Goal: Task Accomplishment & Management: Manage account settings

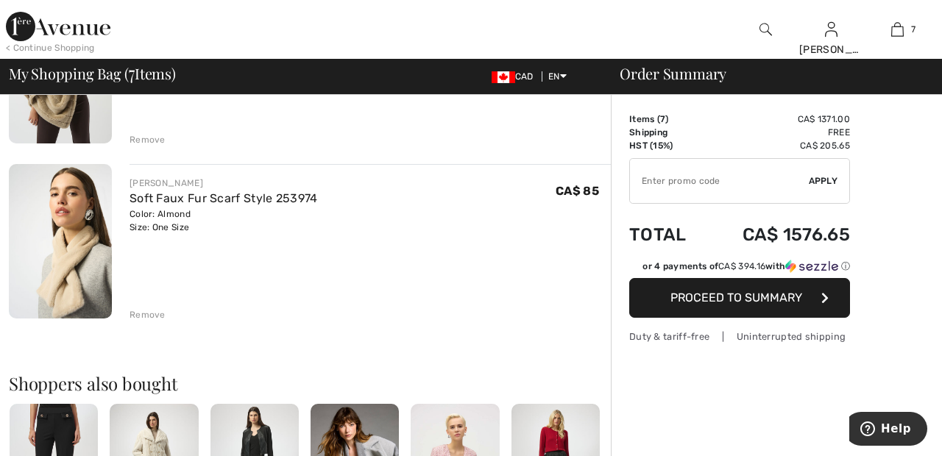
scroll to position [1102, 0]
click at [149, 313] on div "Remove" at bounding box center [148, 314] width 36 height 13
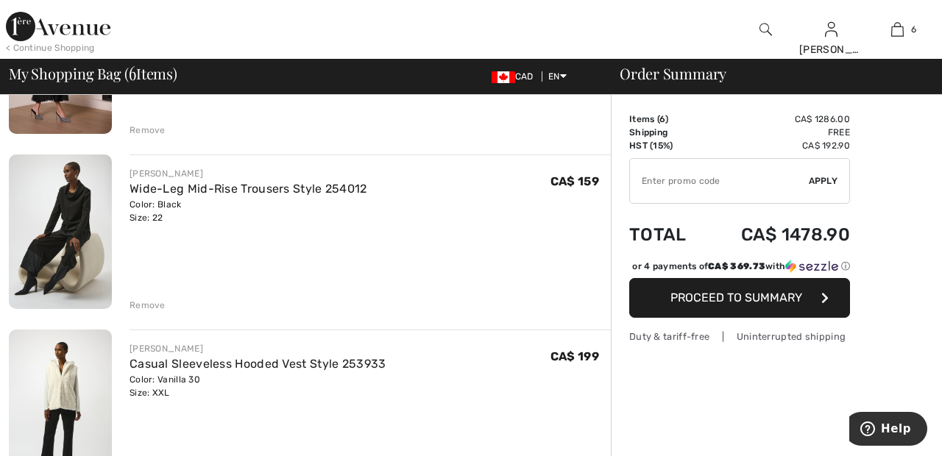
scroll to position [252, 0]
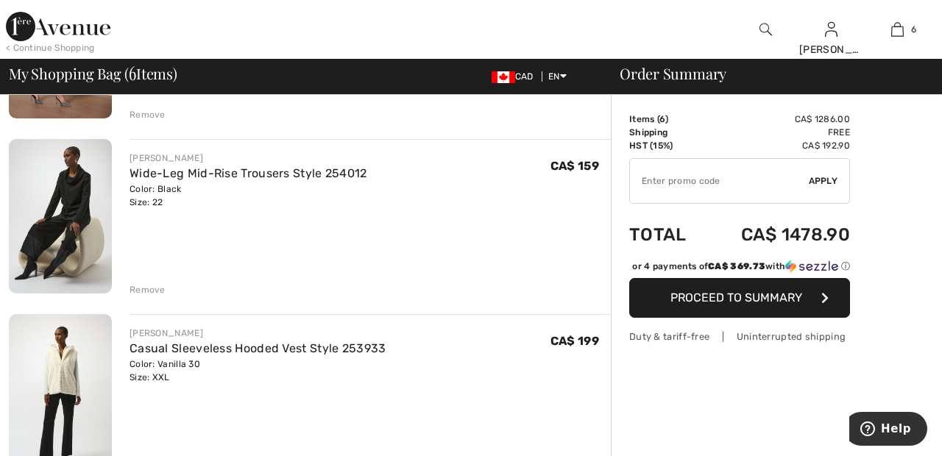
click at [146, 288] on div "Remove" at bounding box center [148, 289] width 36 height 13
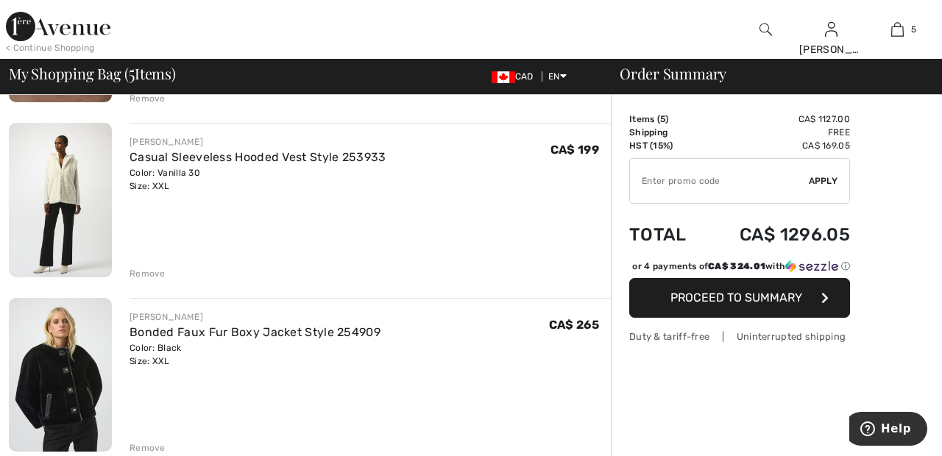
scroll to position [269, 0]
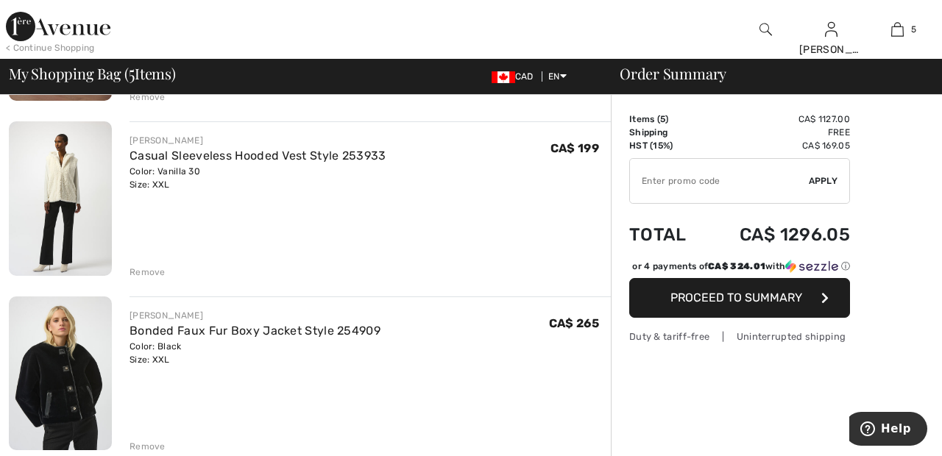
click at [158, 272] on div "Remove" at bounding box center [148, 272] width 36 height 13
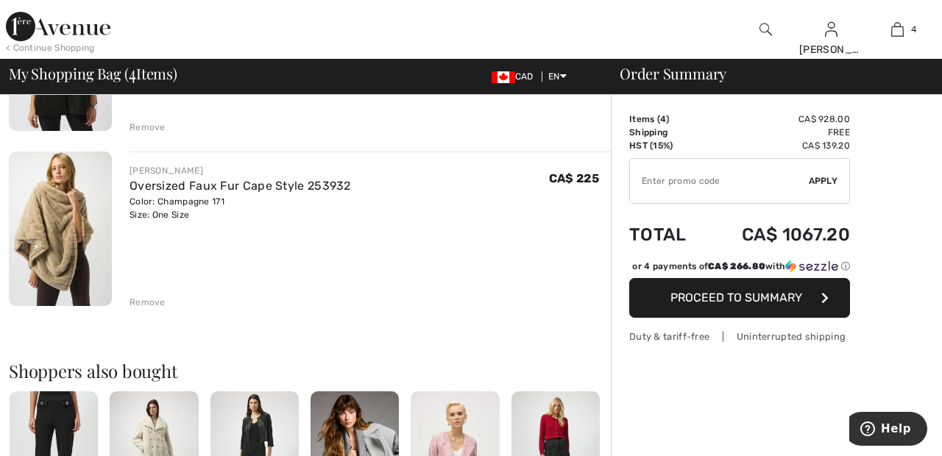
scroll to position [589, 0]
click at [152, 297] on div "Remove" at bounding box center [148, 302] width 36 height 13
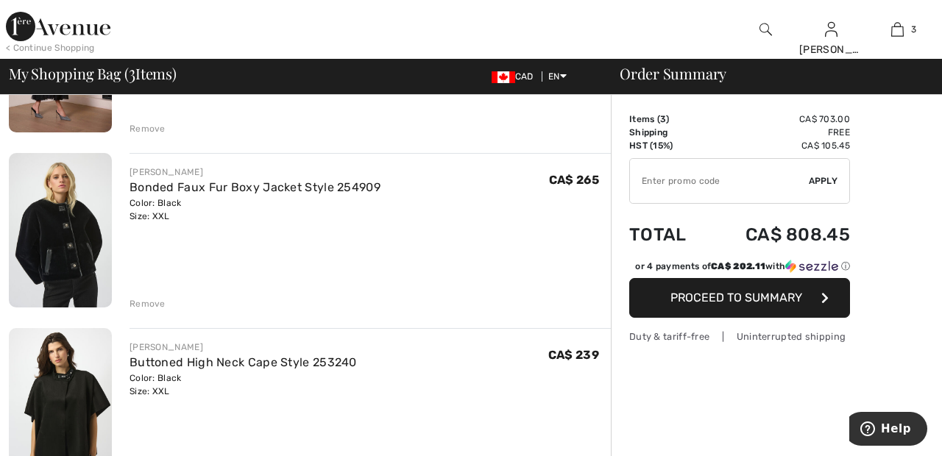
scroll to position [238, 0]
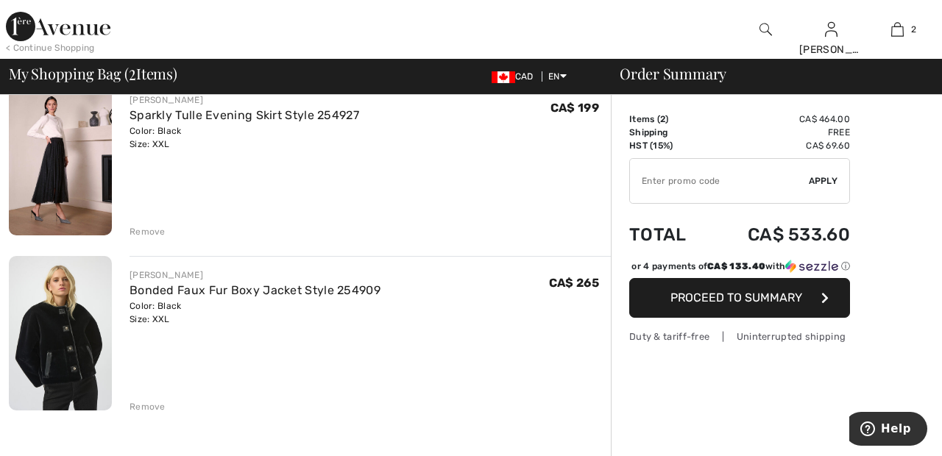
scroll to position [132, 0]
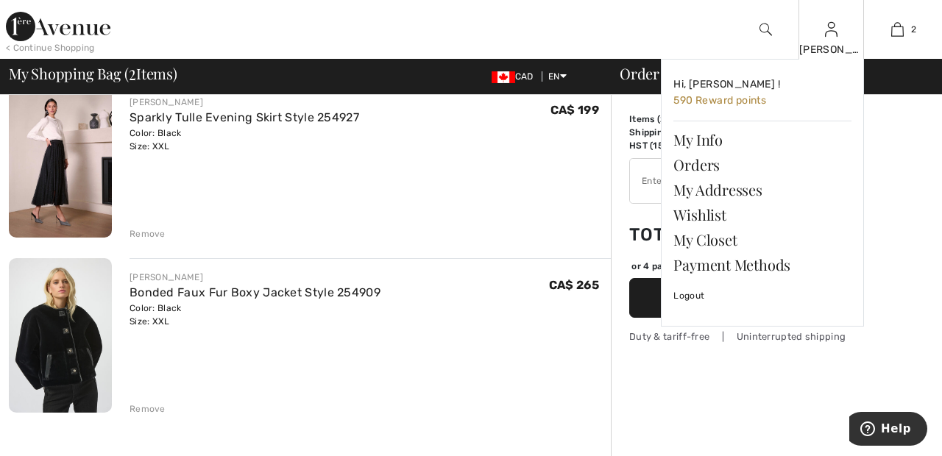
click at [835, 38] on img at bounding box center [831, 30] width 13 height 18
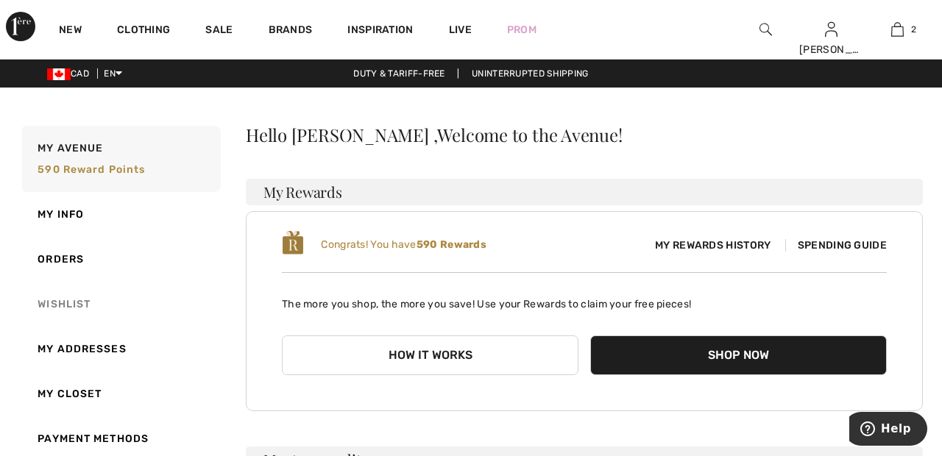
click at [66, 306] on link "Wishlist" at bounding box center [120, 304] width 202 height 45
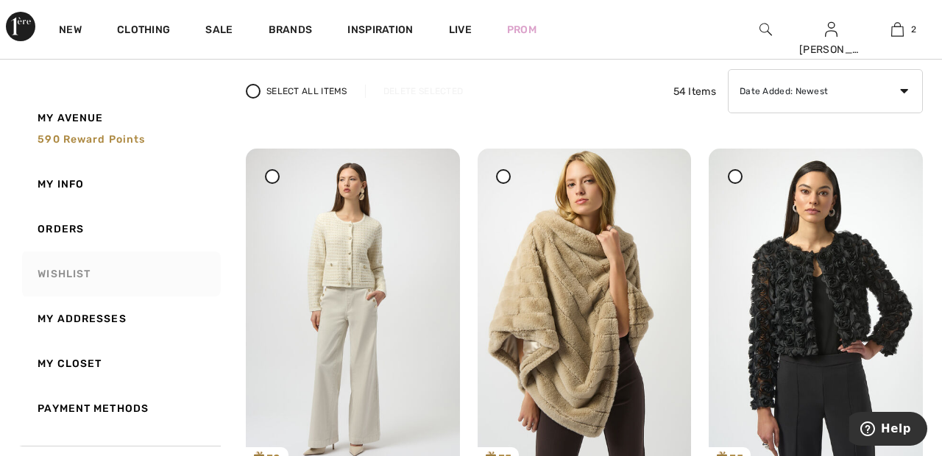
scroll to position [116, 0]
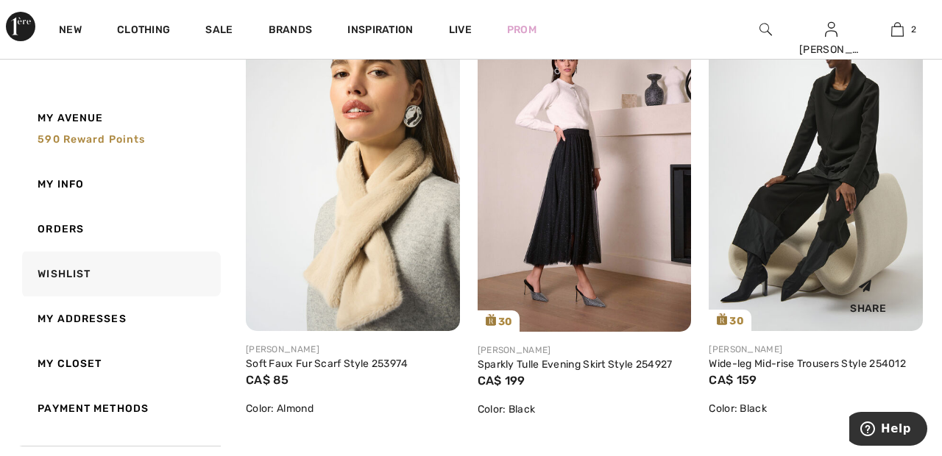
click at [829, 202] on img at bounding box center [816, 171] width 214 height 320
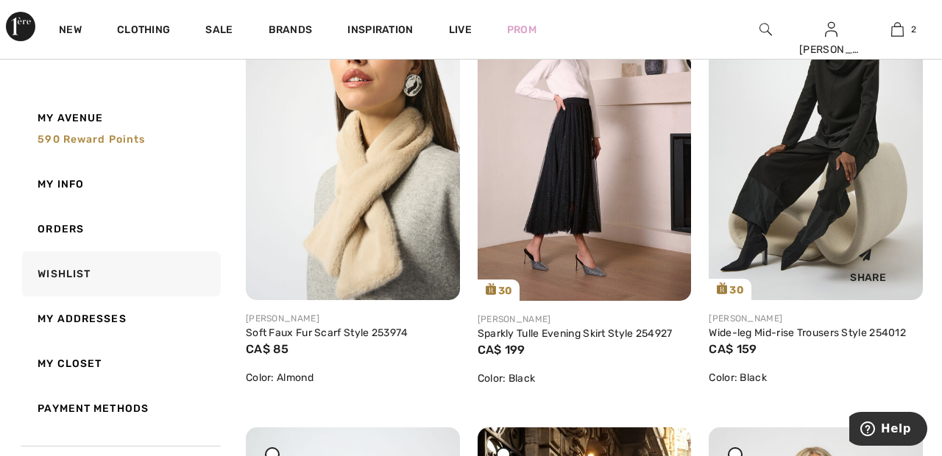
scroll to position [2169, 0]
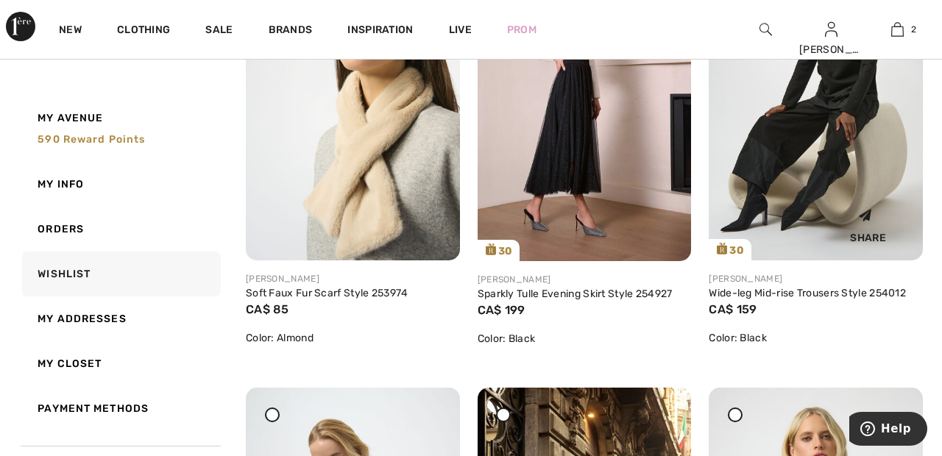
click at [791, 137] on img at bounding box center [816, 100] width 214 height 320
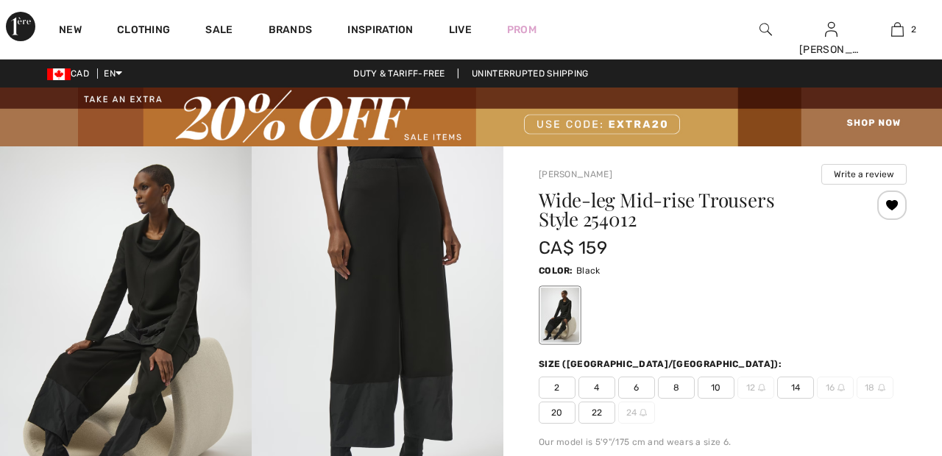
checkbox input "true"
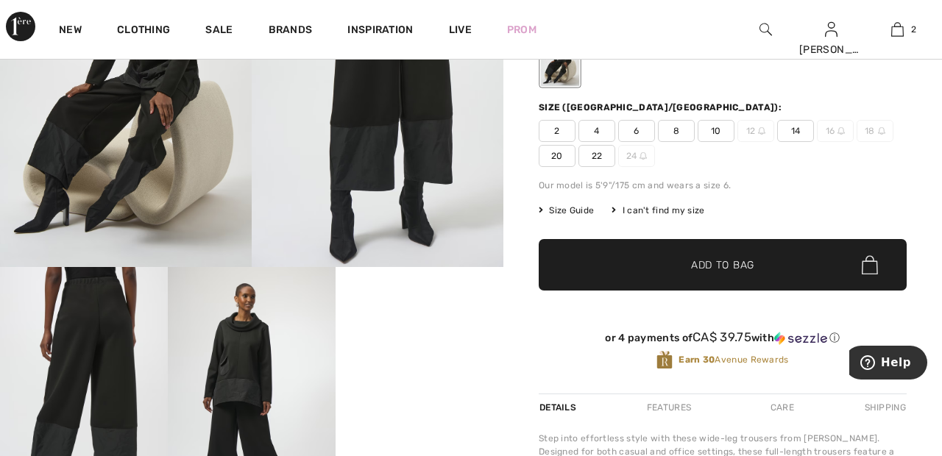
scroll to position [244, 0]
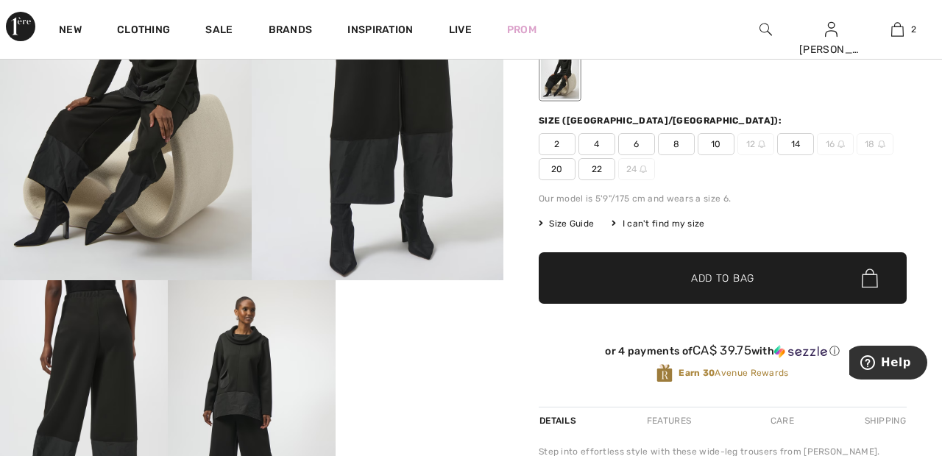
click at [596, 168] on span "22" at bounding box center [597, 169] width 37 height 22
click at [659, 275] on span "✔ Added to Bag" at bounding box center [701, 278] width 90 height 15
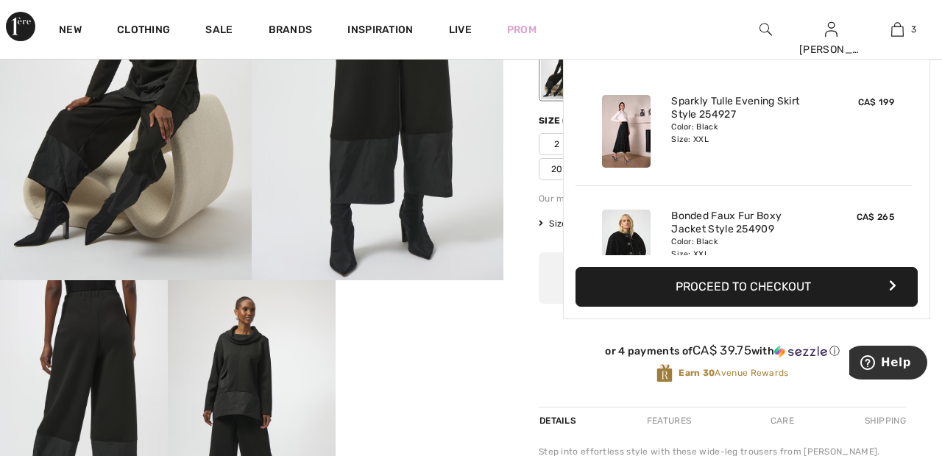
scroll to position [160, 0]
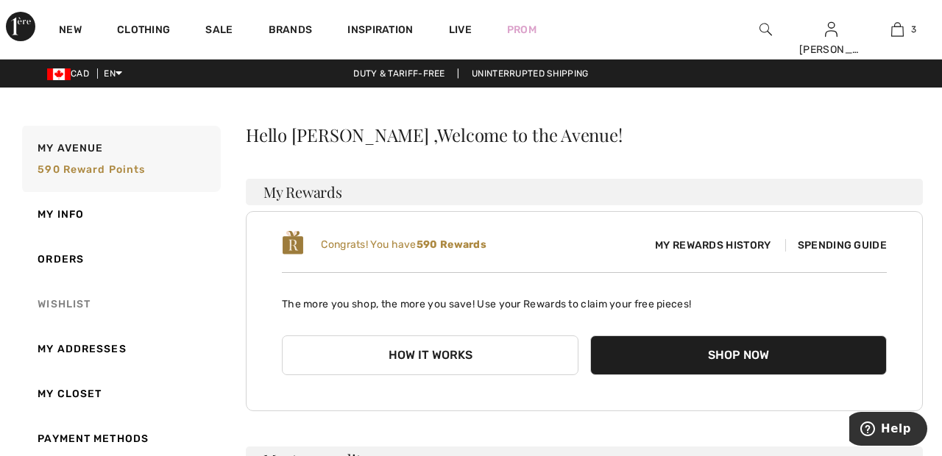
click at [71, 302] on link "Wishlist" at bounding box center [120, 304] width 202 height 45
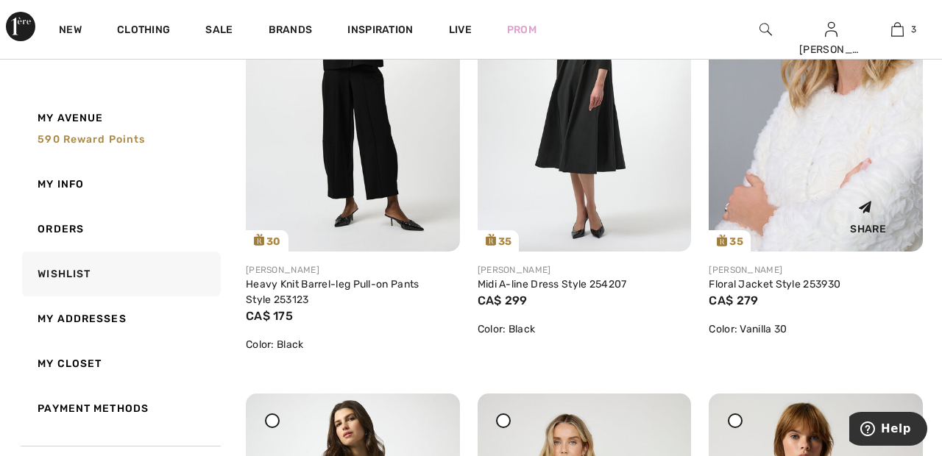
click at [818, 182] on img at bounding box center [816, 91] width 214 height 321
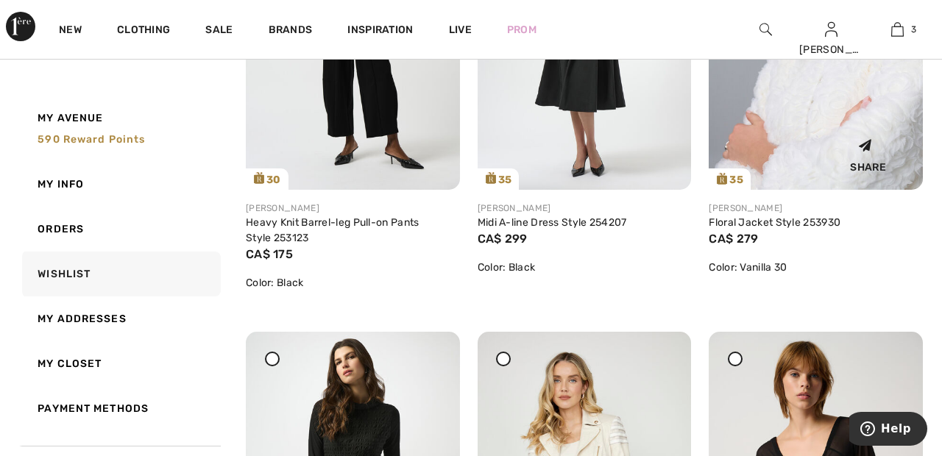
scroll to position [3606, 0]
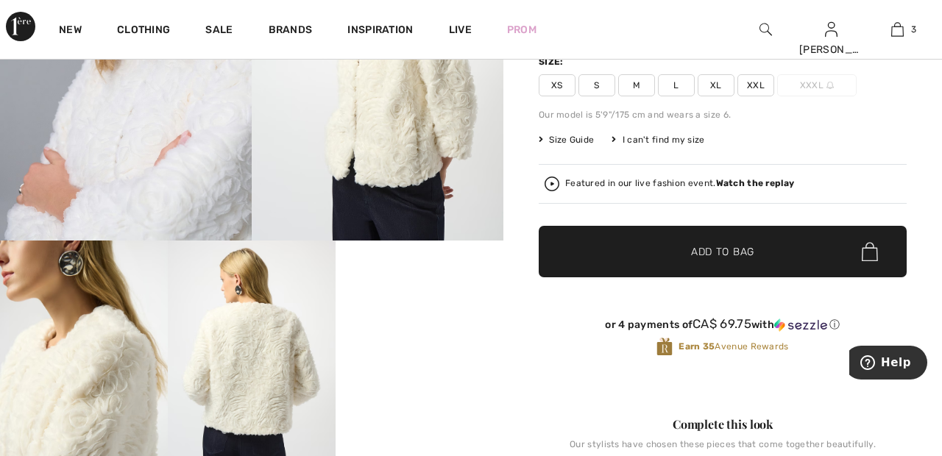
scroll to position [283, 0]
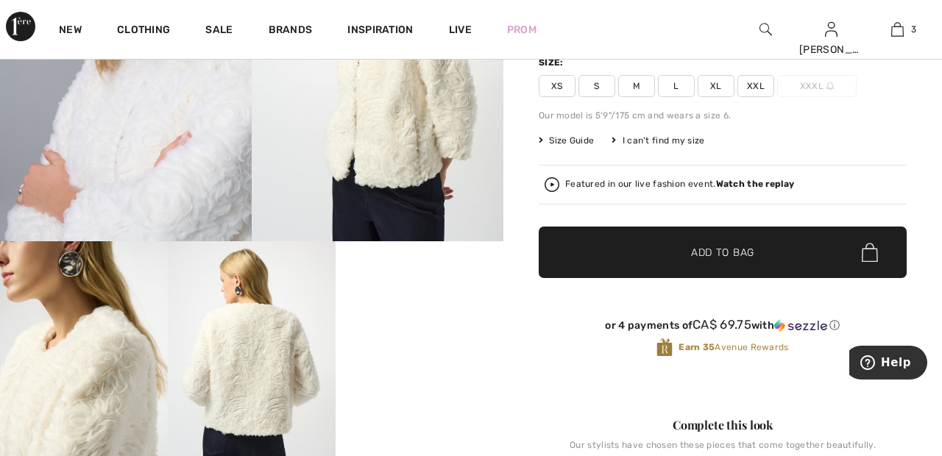
click at [768, 180] on strong "Watch the replay" at bounding box center [755, 184] width 79 height 10
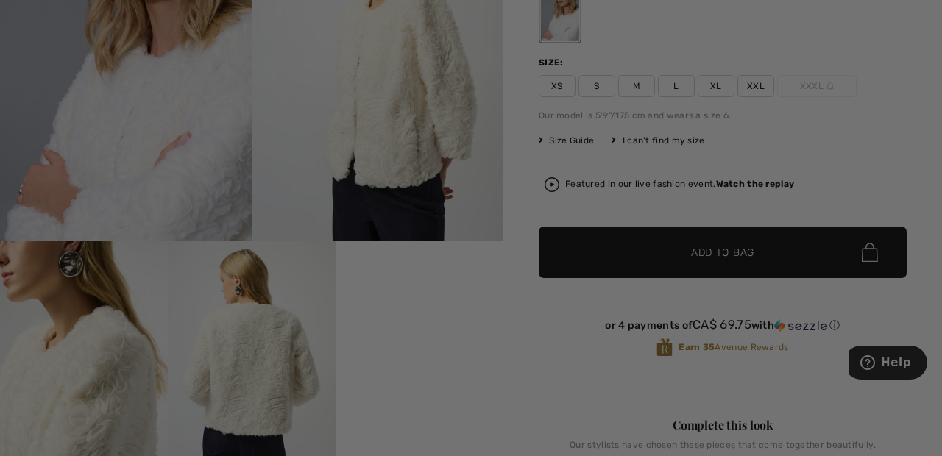
scroll to position [0, 0]
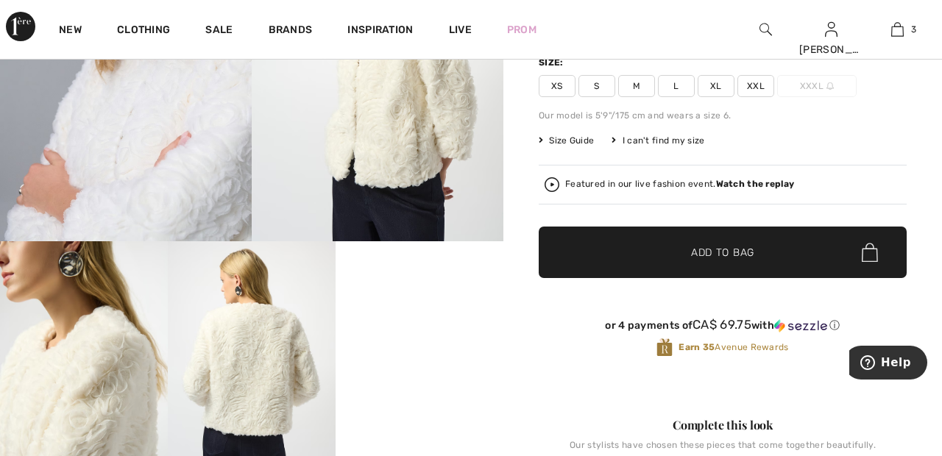
click at [422, 325] on video "Your browser does not support the video tag." at bounding box center [420, 283] width 168 height 84
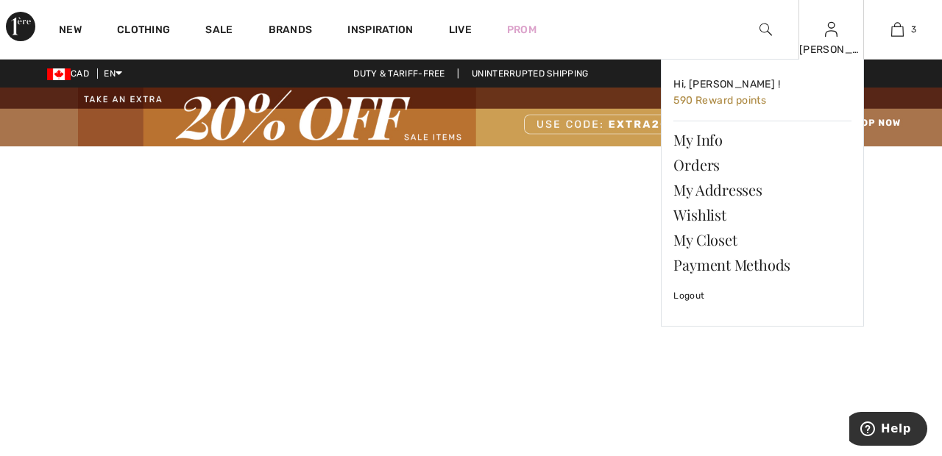
click at [831, 34] on img at bounding box center [831, 30] width 13 height 18
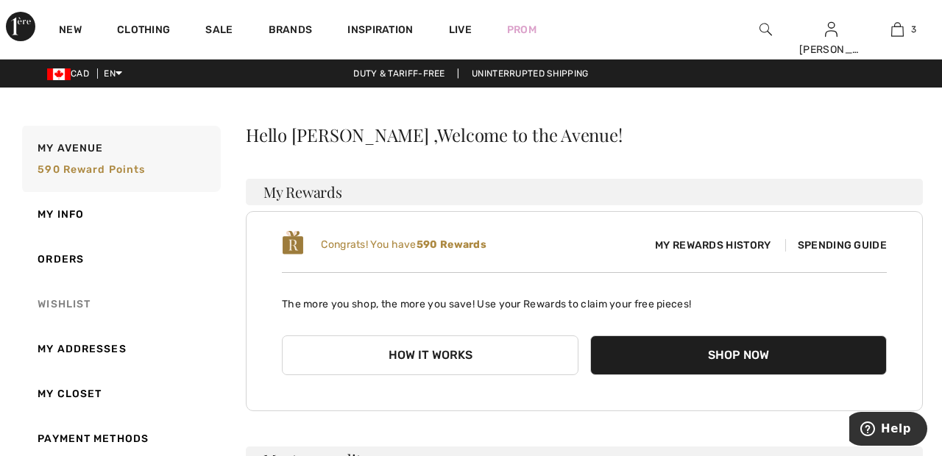
click at [81, 303] on link "Wishlist" at bounding box center [120, 304] width 202 height 45
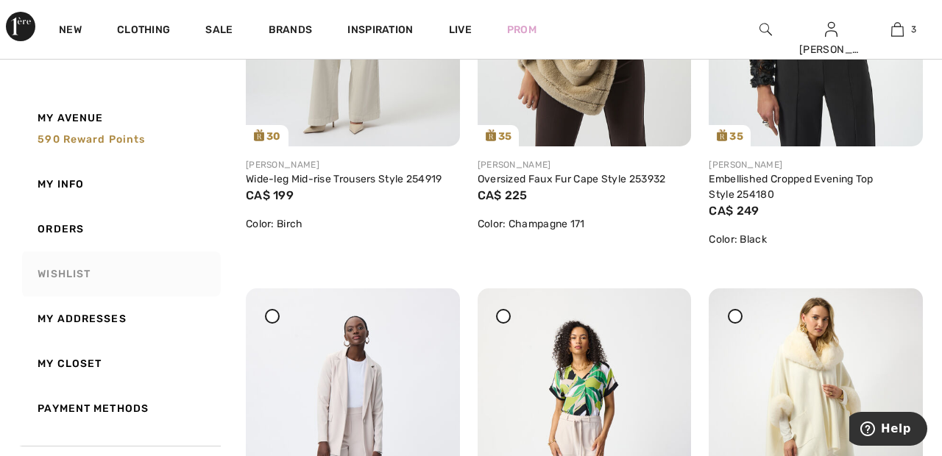
scroll to position [430, 0]
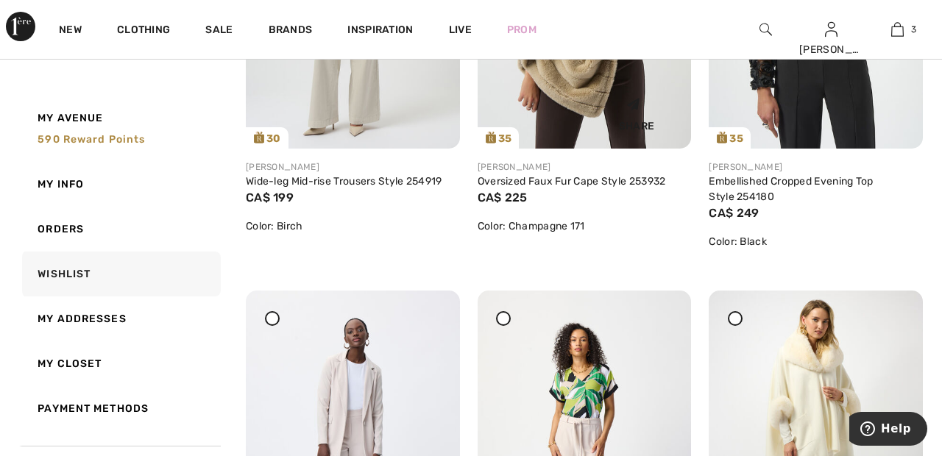
click at [606, 109] on div "Share" at bounding box center [637, 111] width 88 height 52
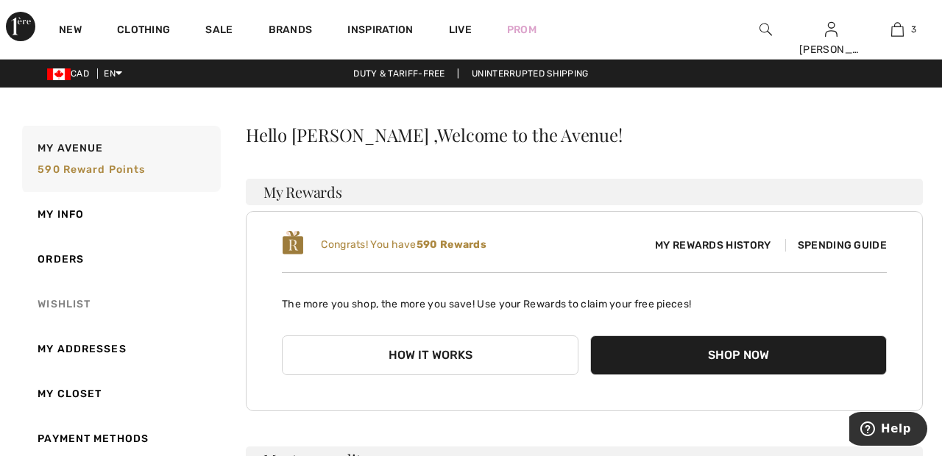
click at [67, 301] on link "Wishlist" at bounding box center [120, 304] width 202 height 45
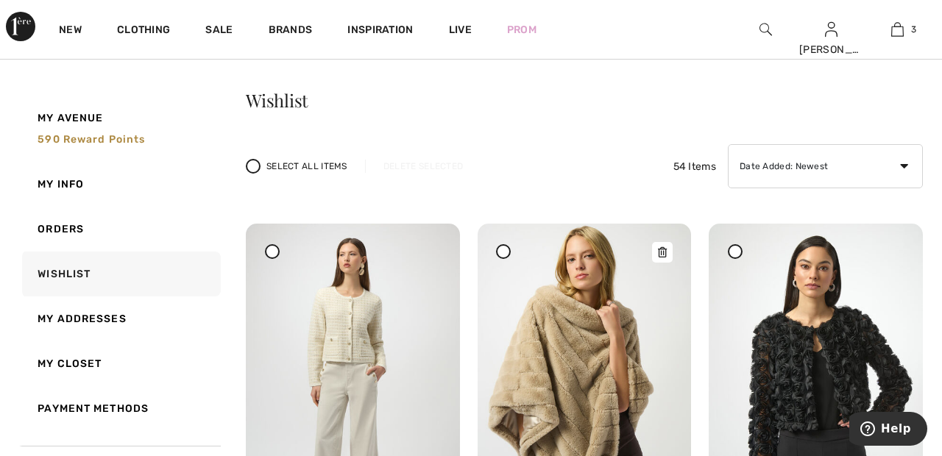
click at [569, 337] on img at bounding box center [585, 384] width 214 height 320
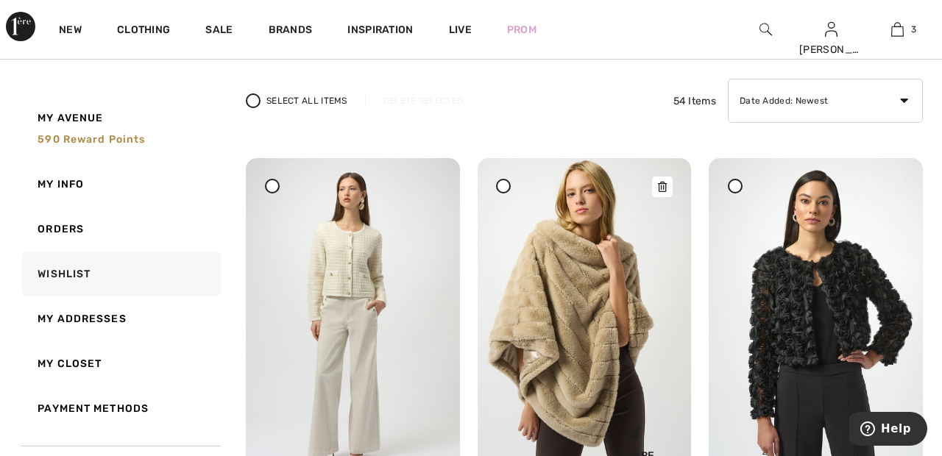
scroll to position [105, 0]
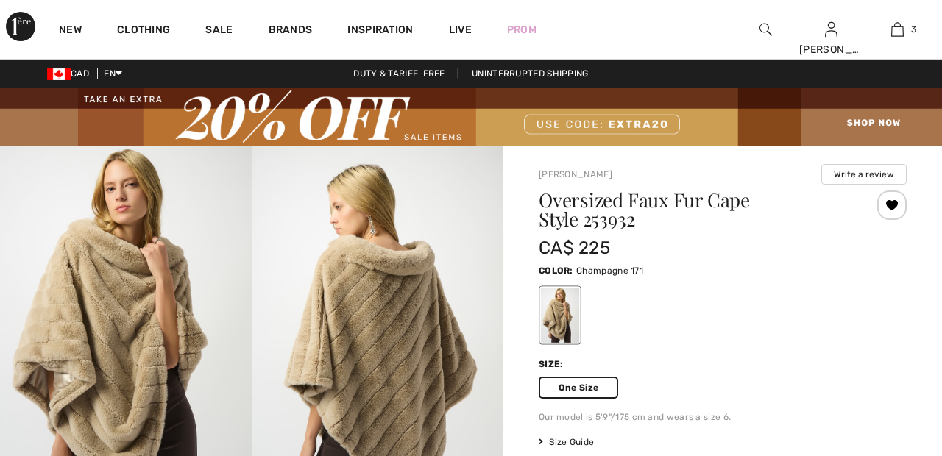
checkbox input "true"
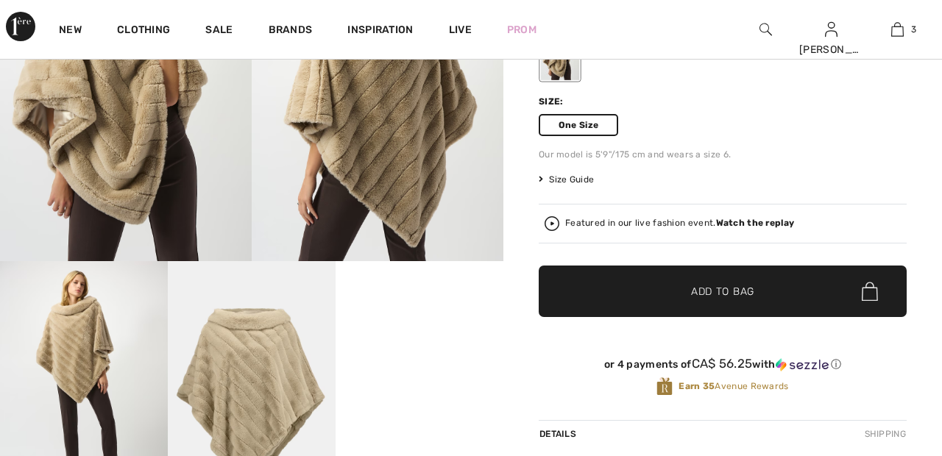
scroll to position [275, 0]
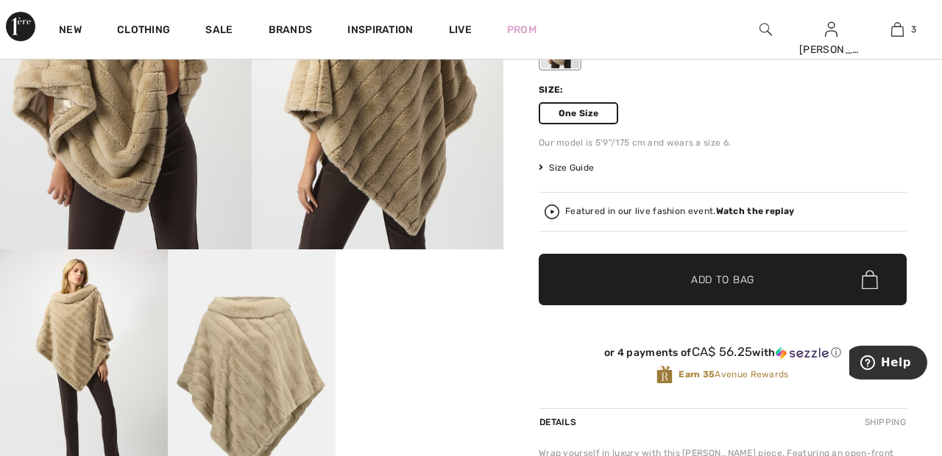
click at [732, 283] on span "Add to Bag" at bounding box center [722, 279] width 63 height 15
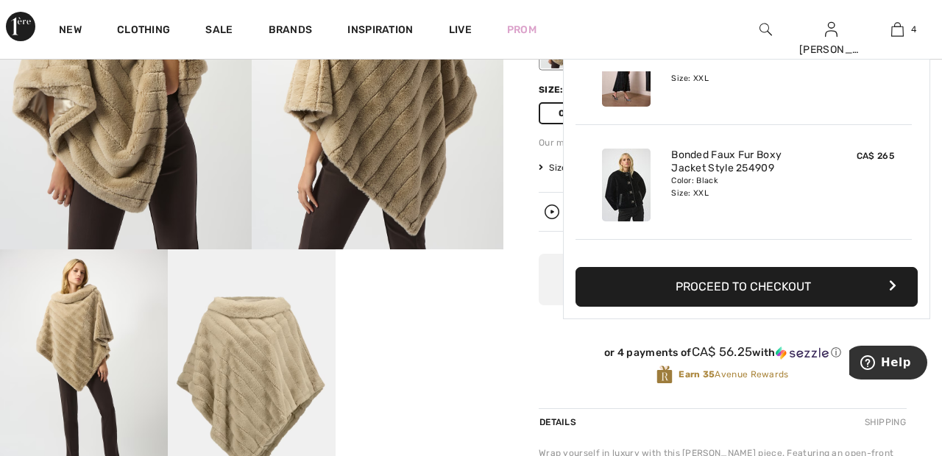
scroll to position [0, 0]
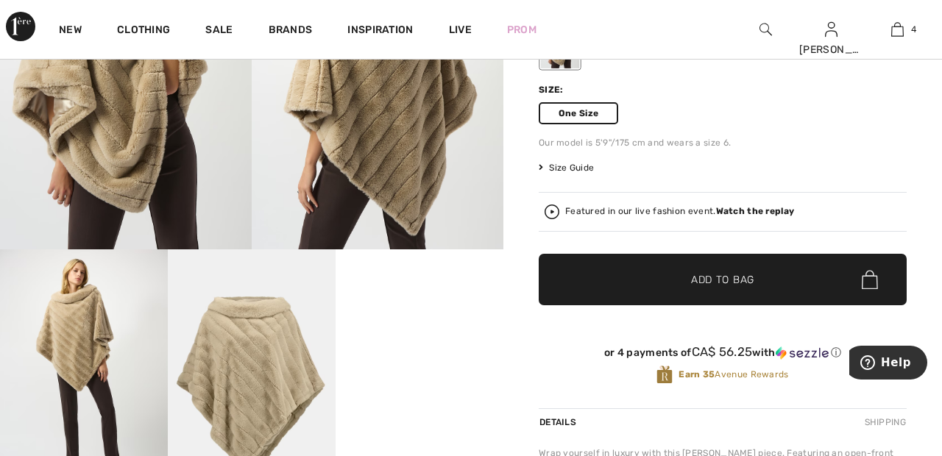
click at [771, 208] on strong "Watch the replay" at bounding box center [755, 211] width 79 height 10
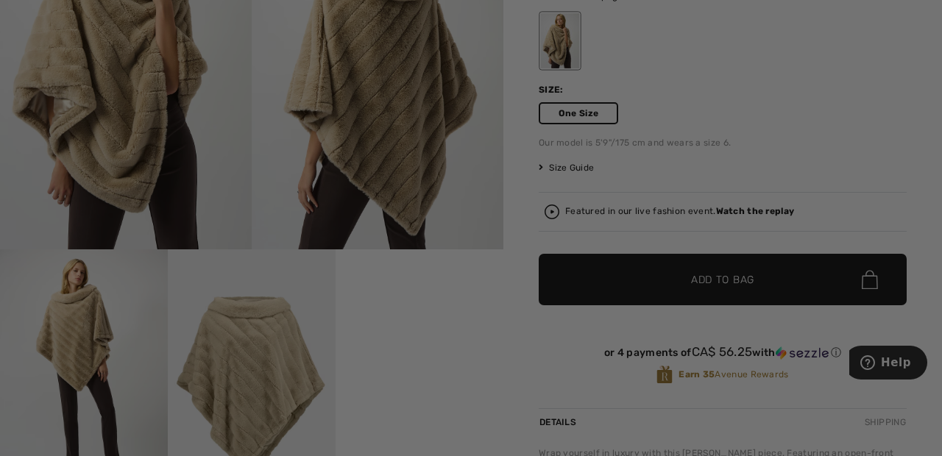
checkbox input "true"
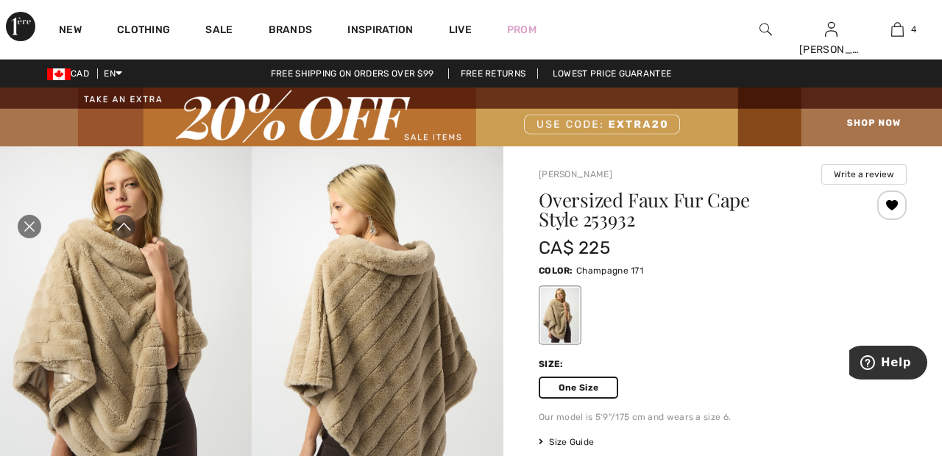
click at [37, 226] on icon "Close live curation" at bounding box center [30, 227] width 18 height 18
click at [908, 36] on link "4" at bounding box center [897, 30] width 65 height 18
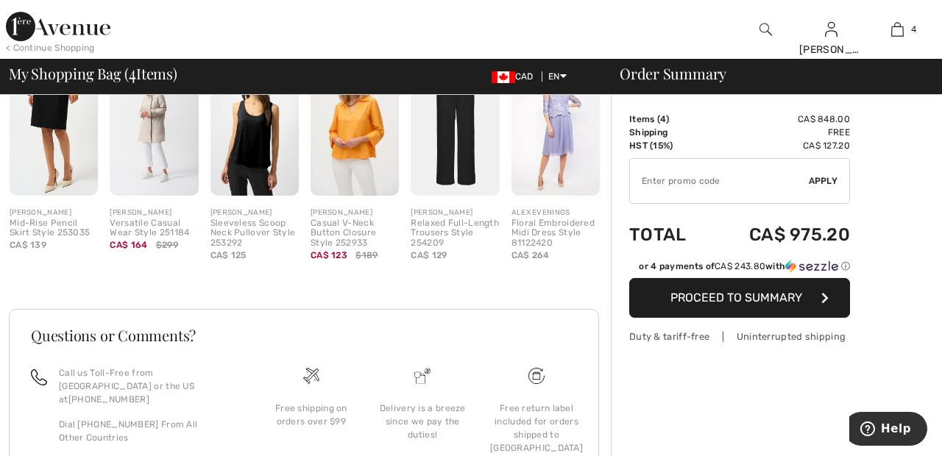
scroll to position [958, 0]
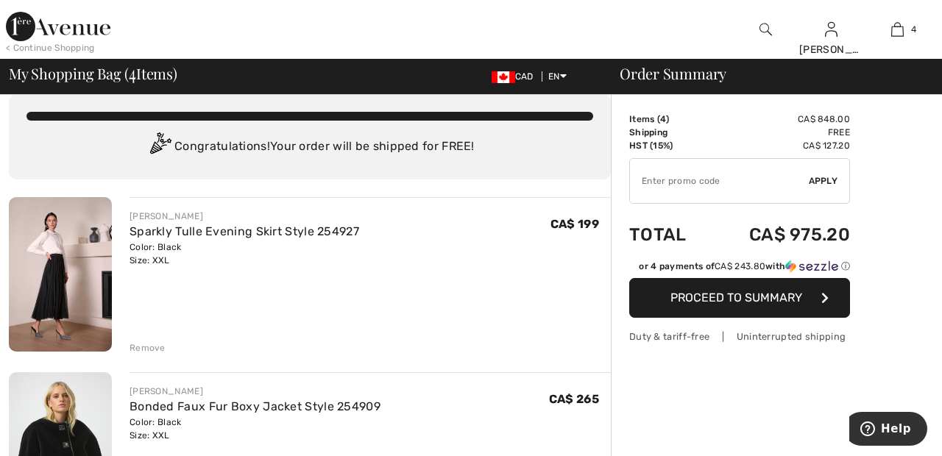
scroll to position [0, 0]
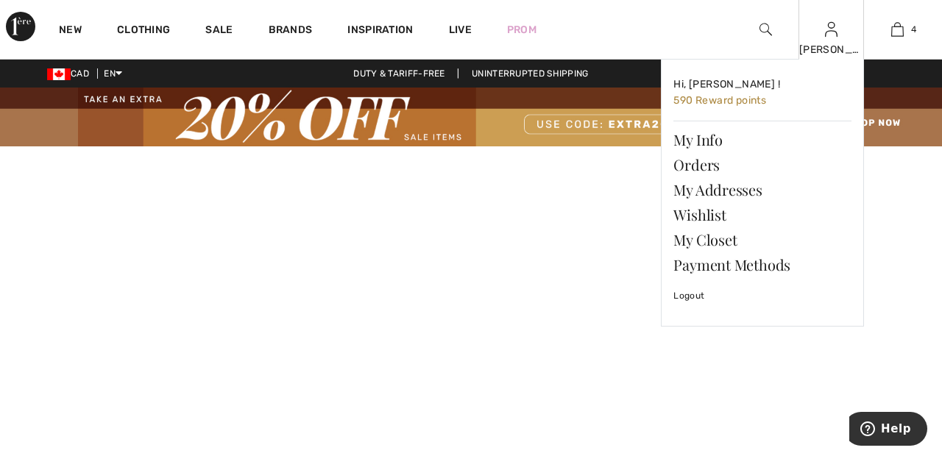
click at [828, 38] on img at bounding box center [831, 30] width 13 height 18
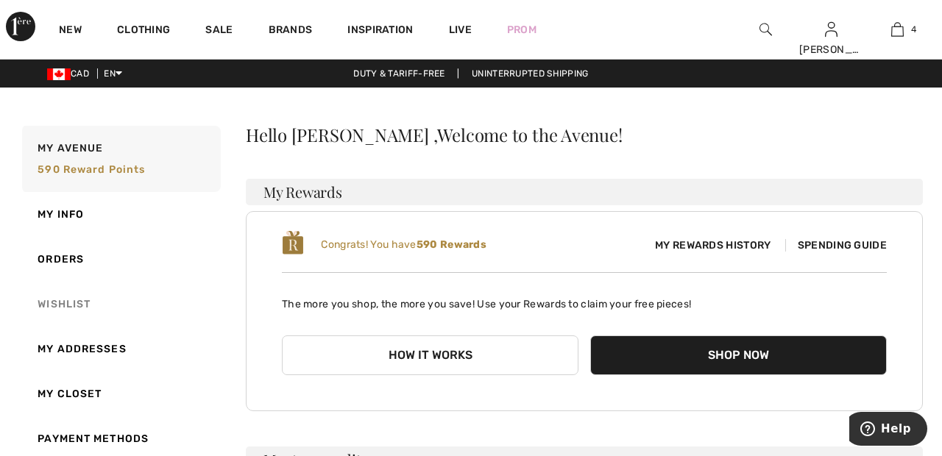
click at [66, 304] on link "Wishlist" at bounding box center [120, 304] width 202 height 45
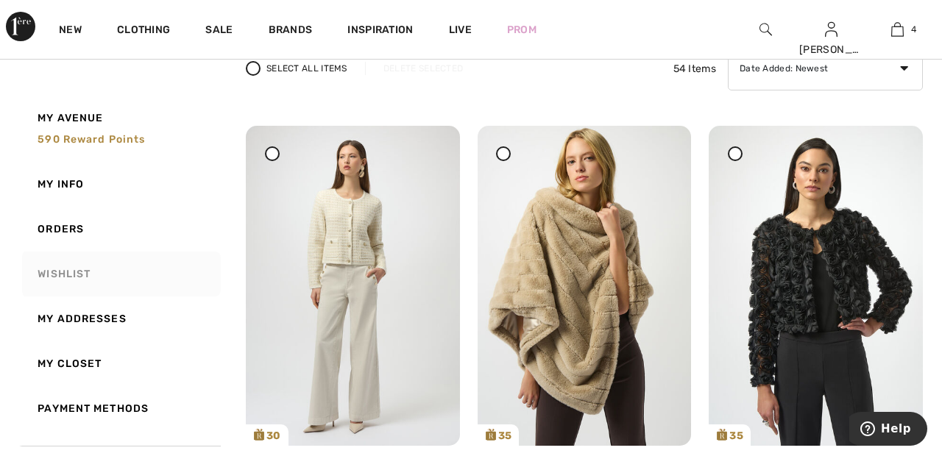
scroll to position [105, 0]
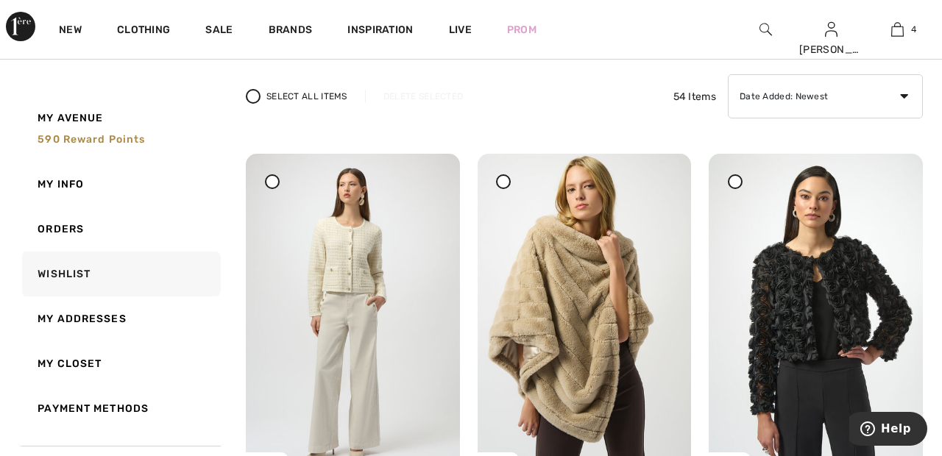
click at [276, 179] on div at bounding box center [272, 181] width 15 height 15
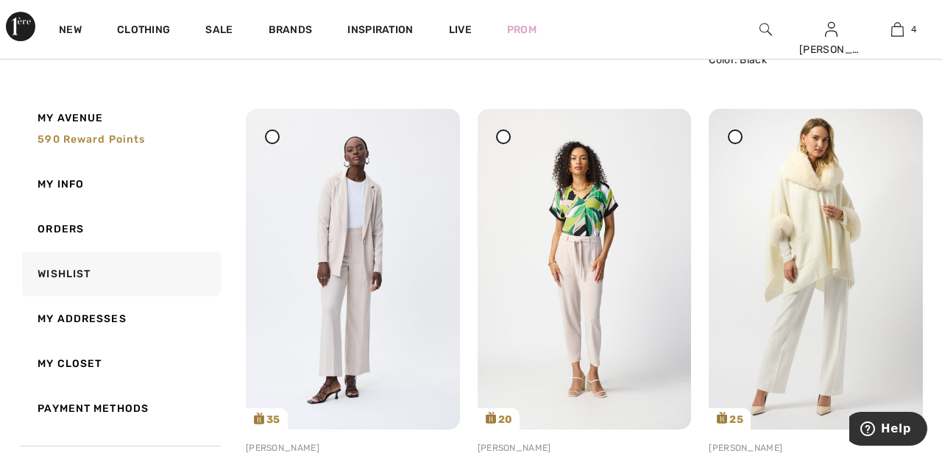
scroll to position [615, 0]
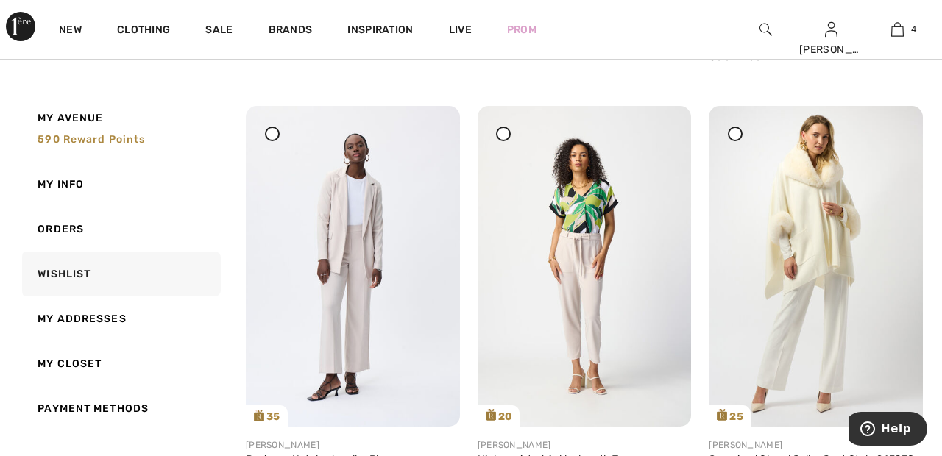
click at [502, 134] on icon at bounding box center [504, 134] width 6 height 6
click at [269, 139] on div at bounding box center [272, 134] width 15 height 15
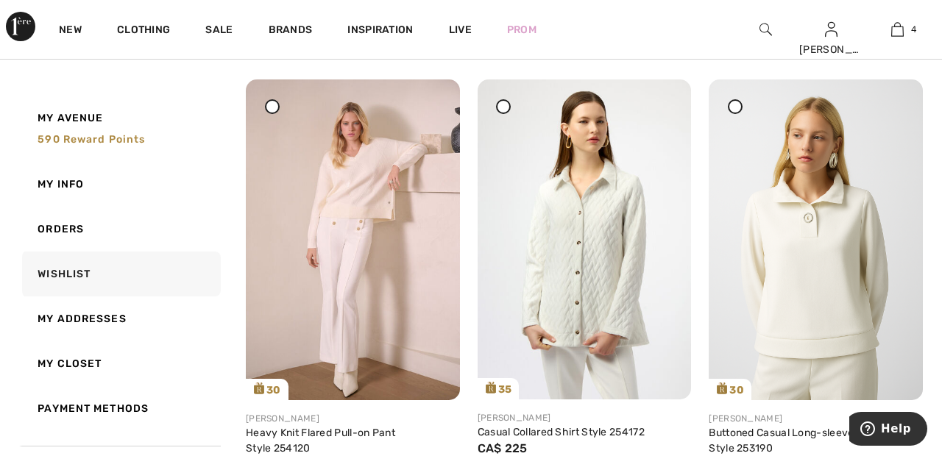
scroll to position [1568, 0]
click at [273, 108] on icon at bounding box center [272, 106] width 6 height 6
click at [743, 105] on span at bounding box center [735, 106] width 18 height 18
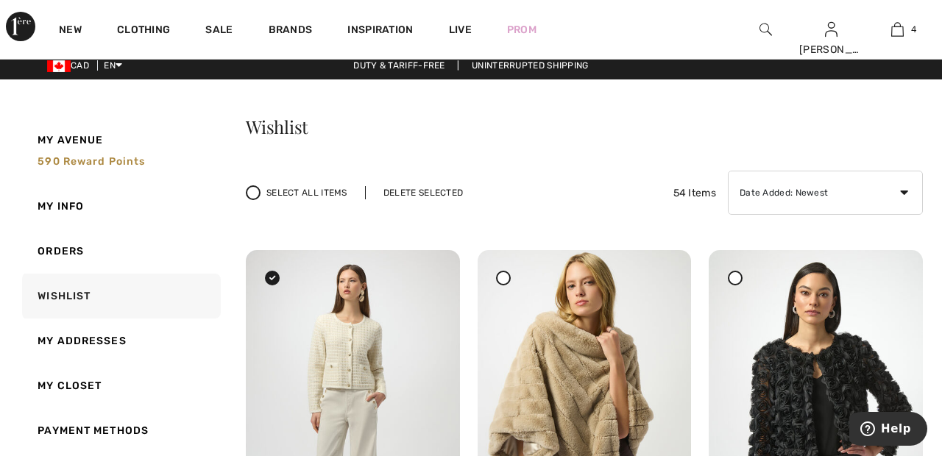
scroll to position [0, 0]
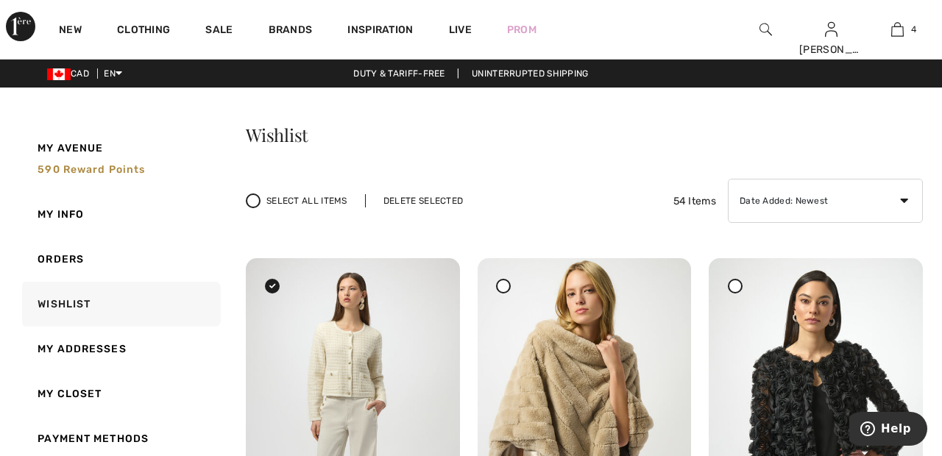
click at [425, 205] on div "Delete Selected" at bounding box center [423, 200] width 116 height 13
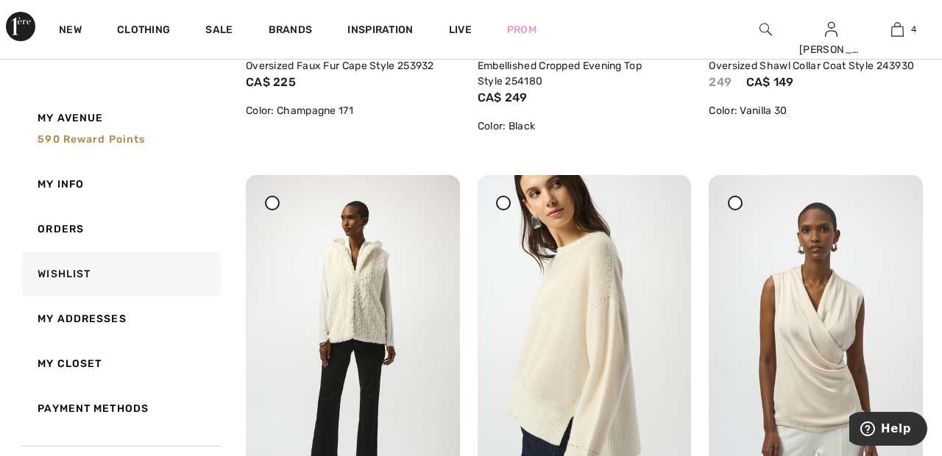
scroll to position [545, 0]
click at [276, 199] on div at bounding box center [272, 203] width 15 height 15
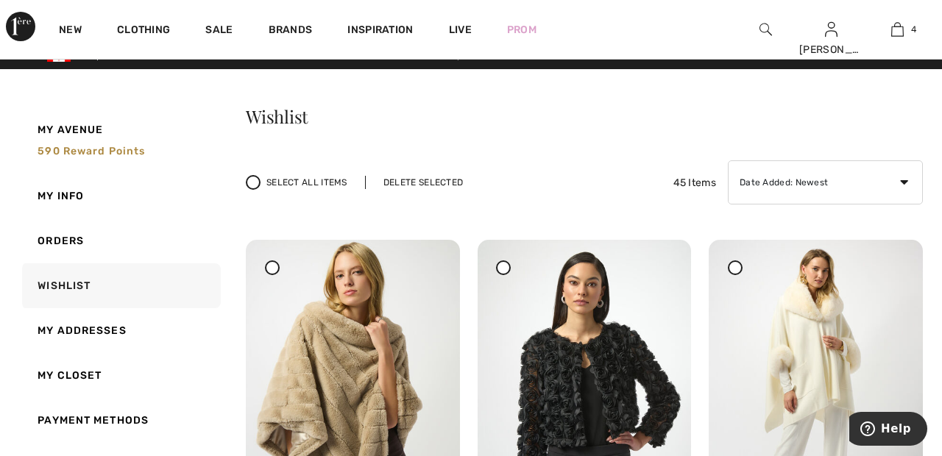
scroll to position [0, 0]
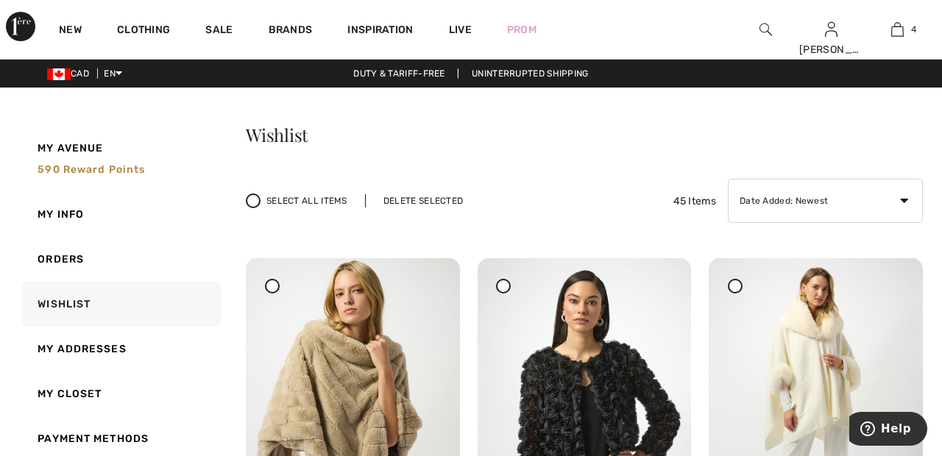
click at [428, 200] on div "Delete Selected" at bounding box center [423, 200] width 116 height 13
click at [908, 30] on link "4" at bounding box center [897, 30] width 65 height 18
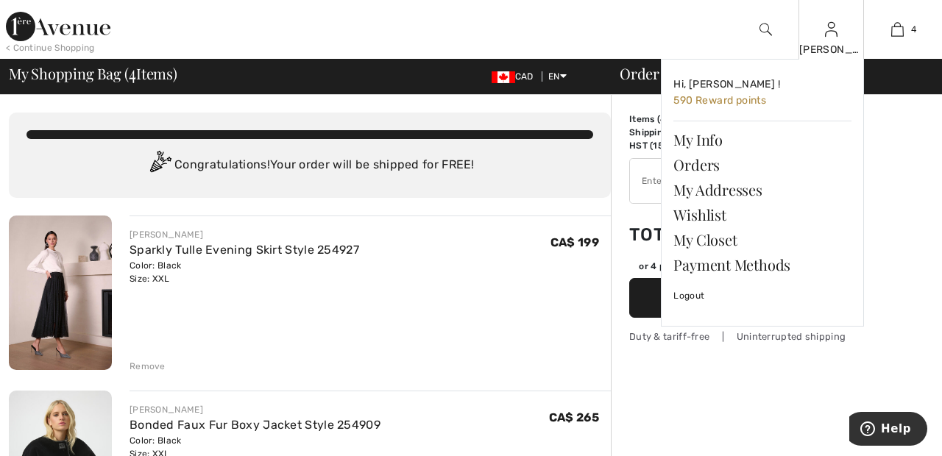
click at [838, 36] on img at bounding box center [831, 30] width 13 height 18
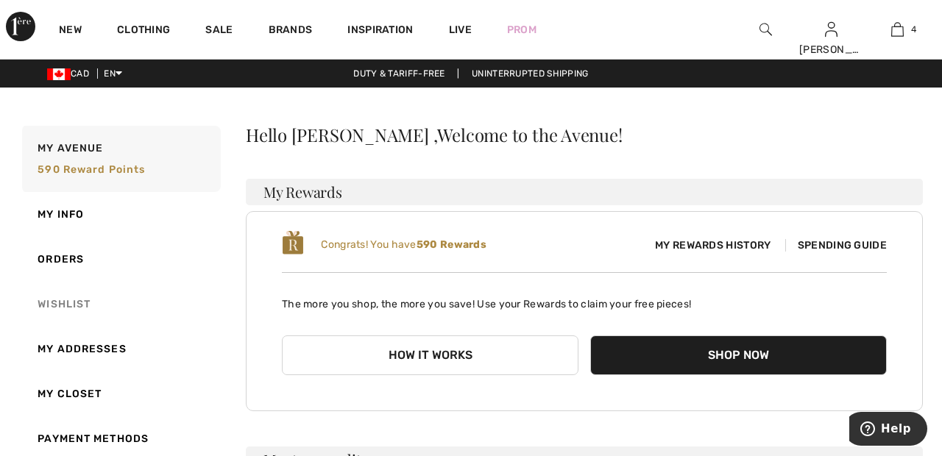
click at [68, 302] on link "Wishlist" at bounding box center [120, 304] width 202 height 45
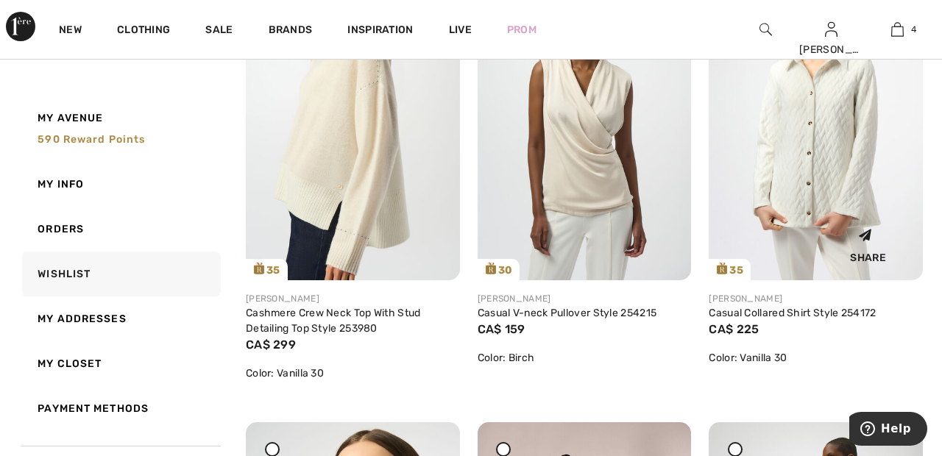
click at [818, 172] on img at bounding box center [816, 120] width 214 height 320
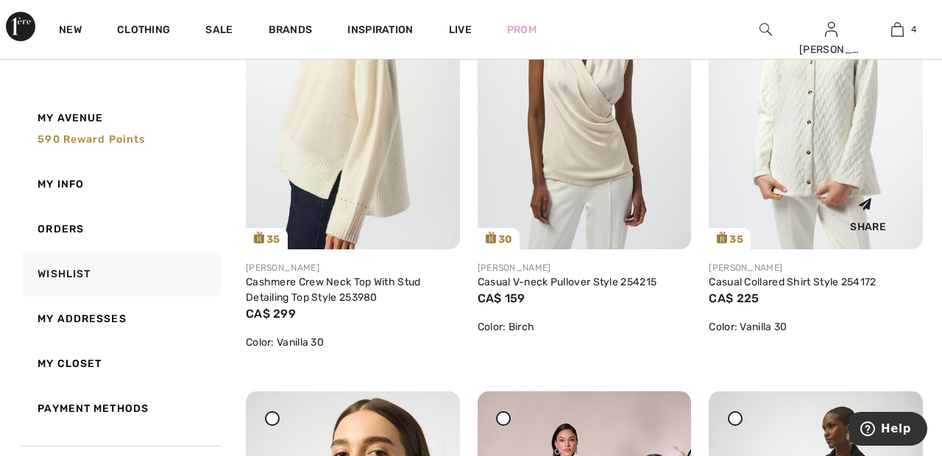
scroll to position [832, 0]
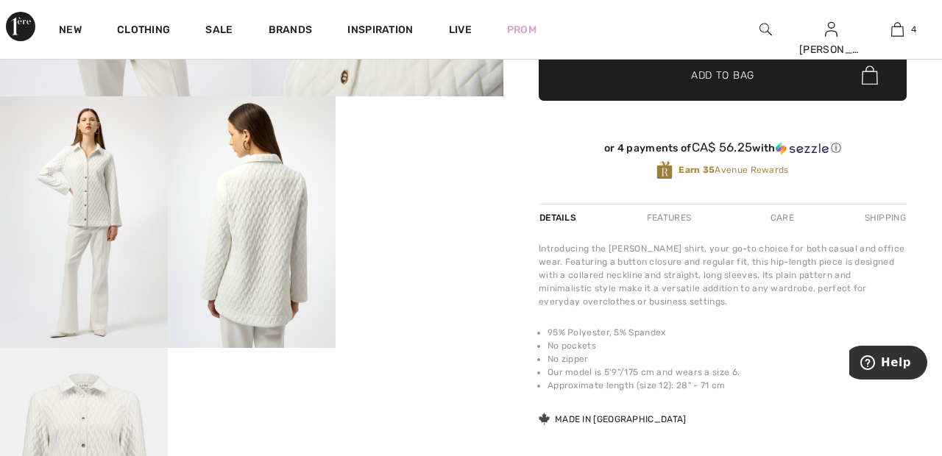
scroll to position [430, 0]
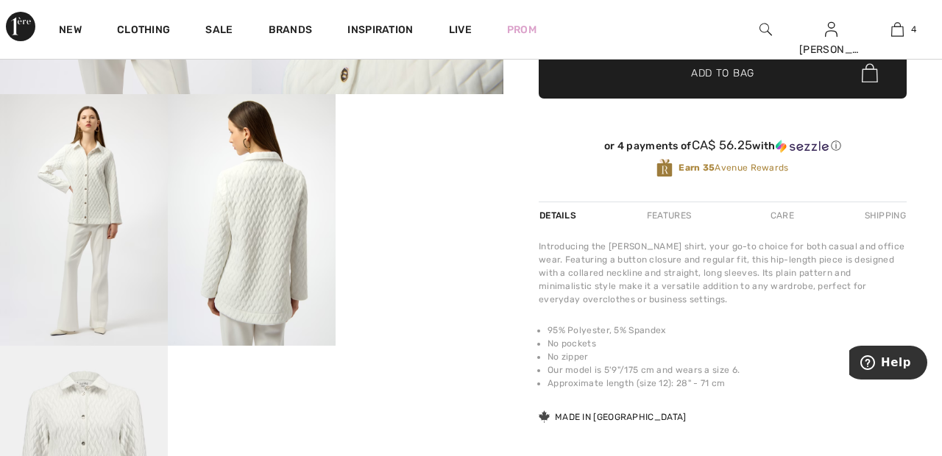
click at [425, 178] on video "Your browser does not support the video tag." at bounding box center [420, 136] width 168 height 84
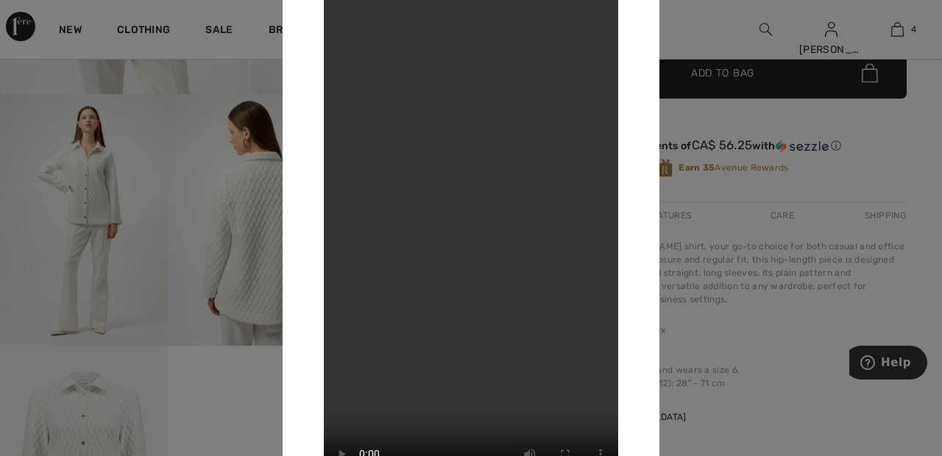
click at [715, 30] on div at bounding box center [471, 228] width 942 height 456
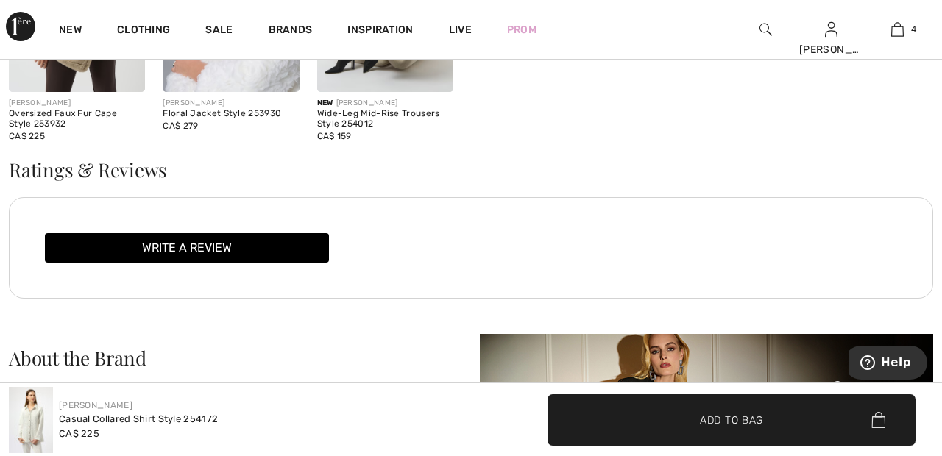
scroll to position [1786, 0]
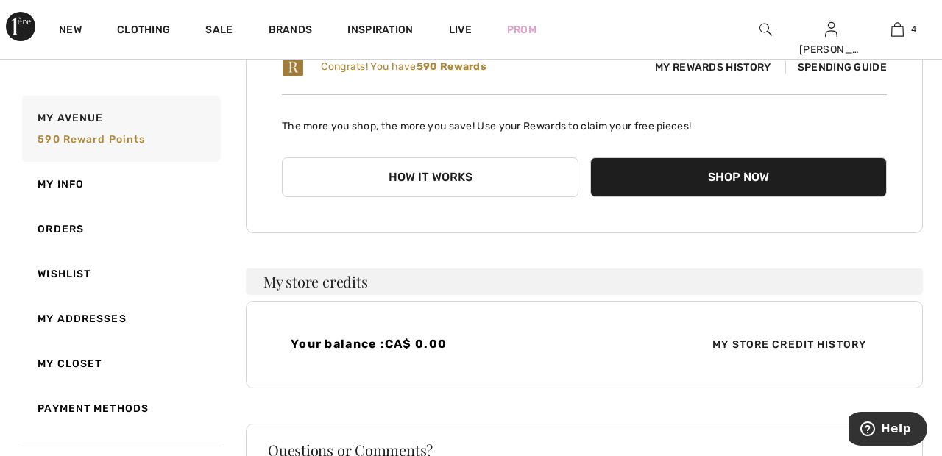
scroll to position [178, 0]
click at [86, 363] on link "My Closet" at bounding box center [120, 364] width 202 height 45
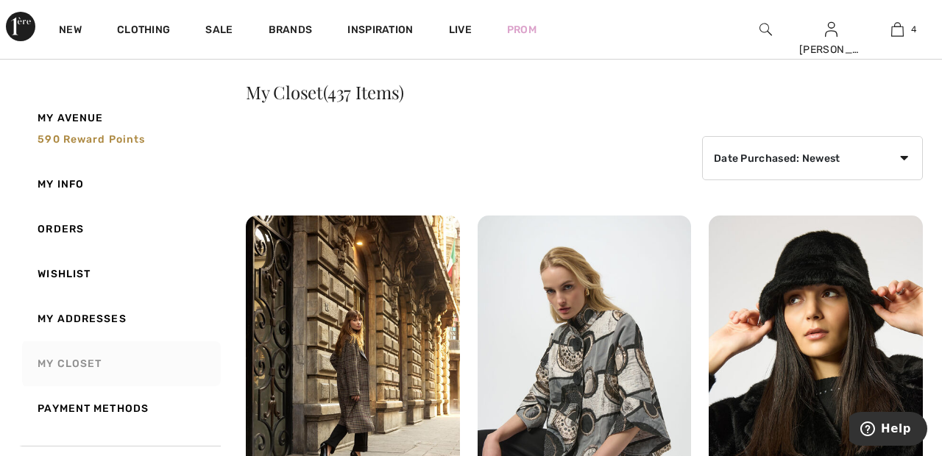
scroll to position [0, 0]
